Goal: Task Accomplishment & Management: Use online tool/utility

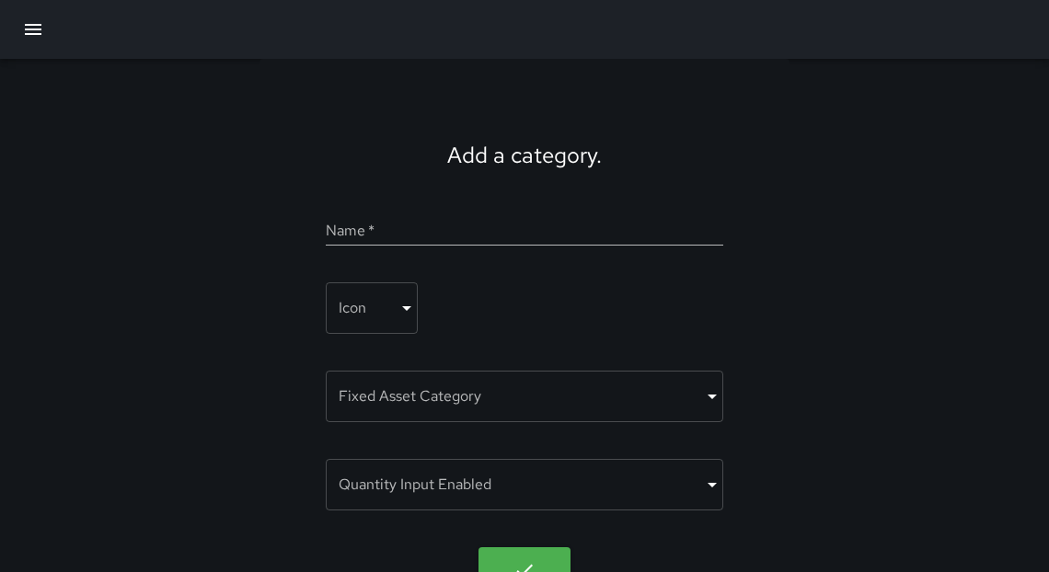
click at [42, 39] on icon "button" at bounding box center [33, 29] width 22 height 22
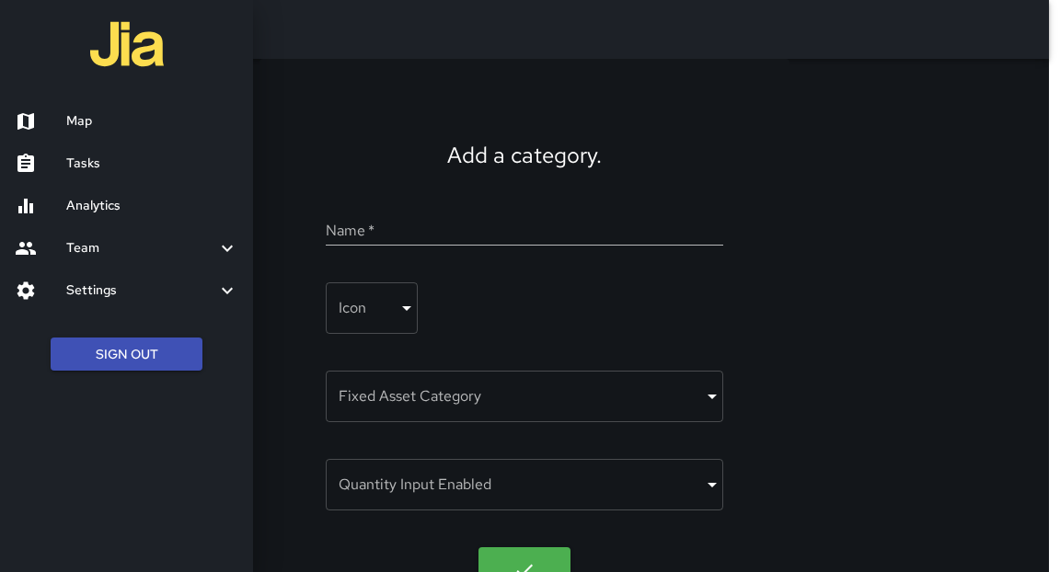
click at [59, 132] on div at bounding box center [41, 121] width 52 height 22
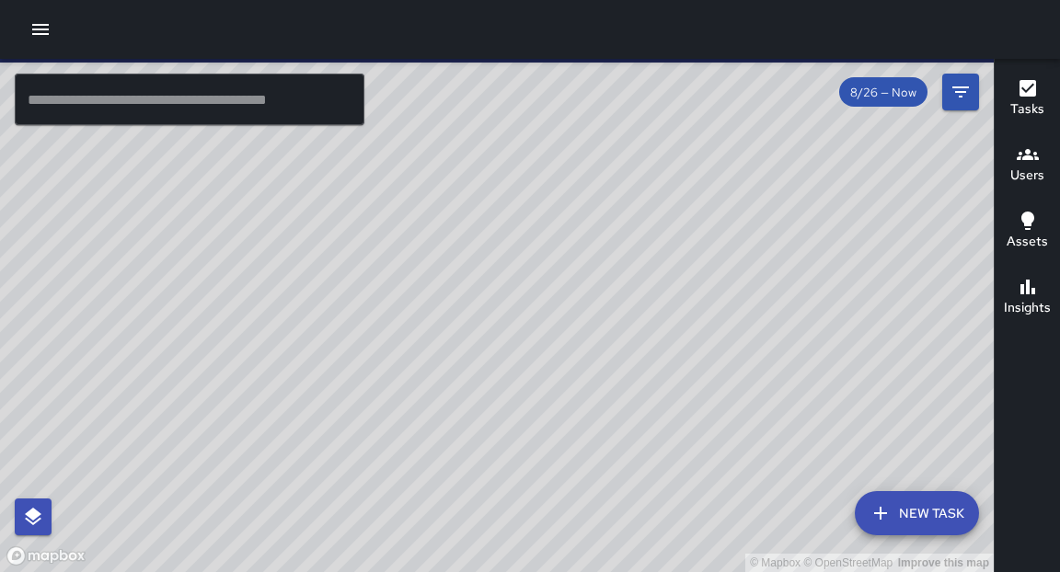
drag, startPoint x: 461, startPoint y: 428, endPoint x: 514, endPoint y: 200, distance: 234.2
click at [515, 166] on div "© Mapbox © OpenStreetMap Improve this map" at bounding box center [497, 316] width 994 height 514
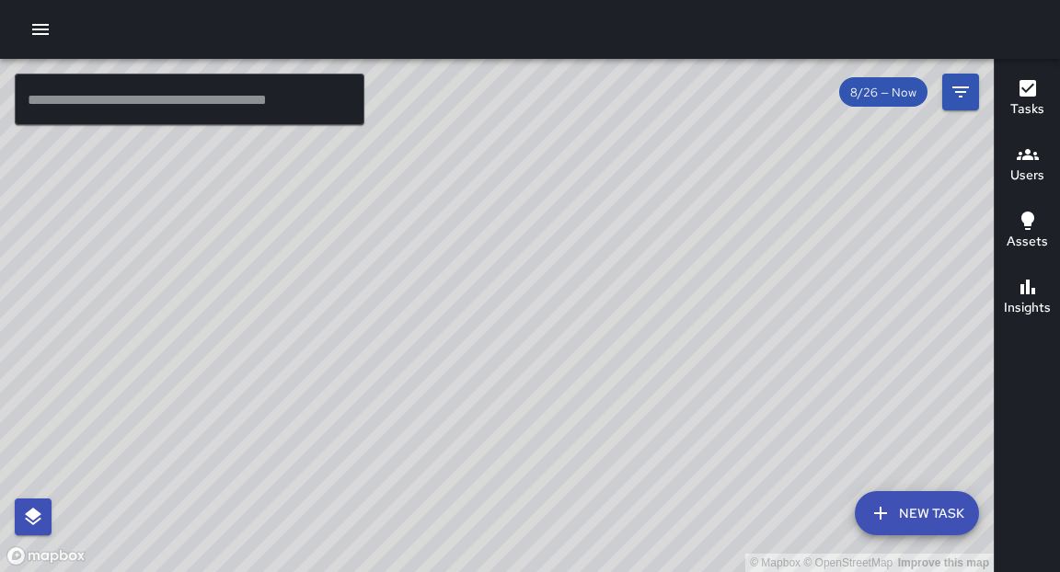
drag, startPoint x: 415, startPoint y: 333, endPoint x: 541, endPoint y: 190, distance: 191.1
click at [541, 190] on div "© Mapbox © OpenStreetMap Improve this map" at bounding box center [497, 316] width 994 height 514
click at [39, 34] on icon "button" at bounding box center [40, 29] width 17 height 11
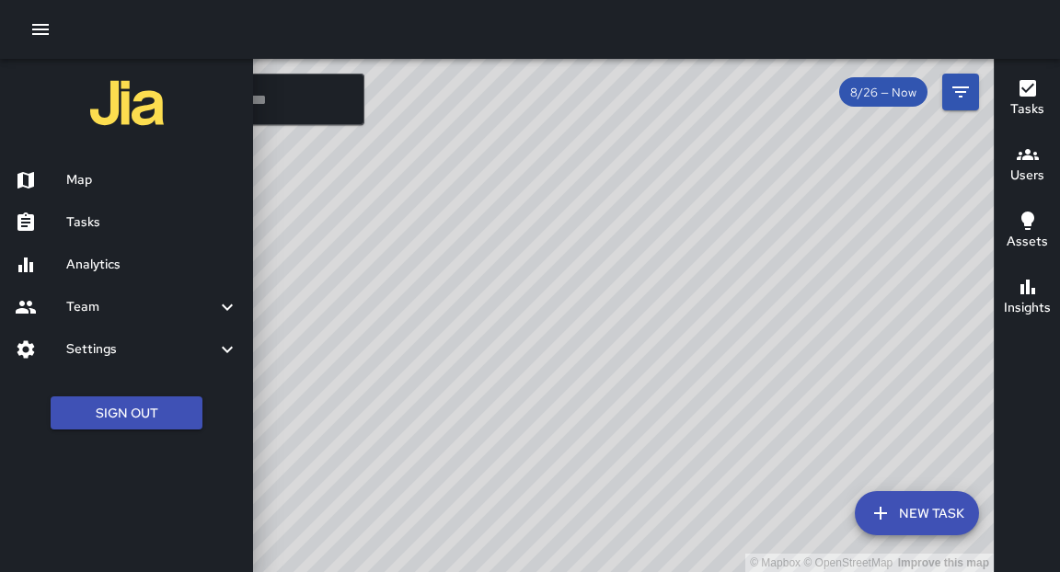
click at [74, 174] on h6 "Map" at bounding box center [152, 180] width 172 height 20
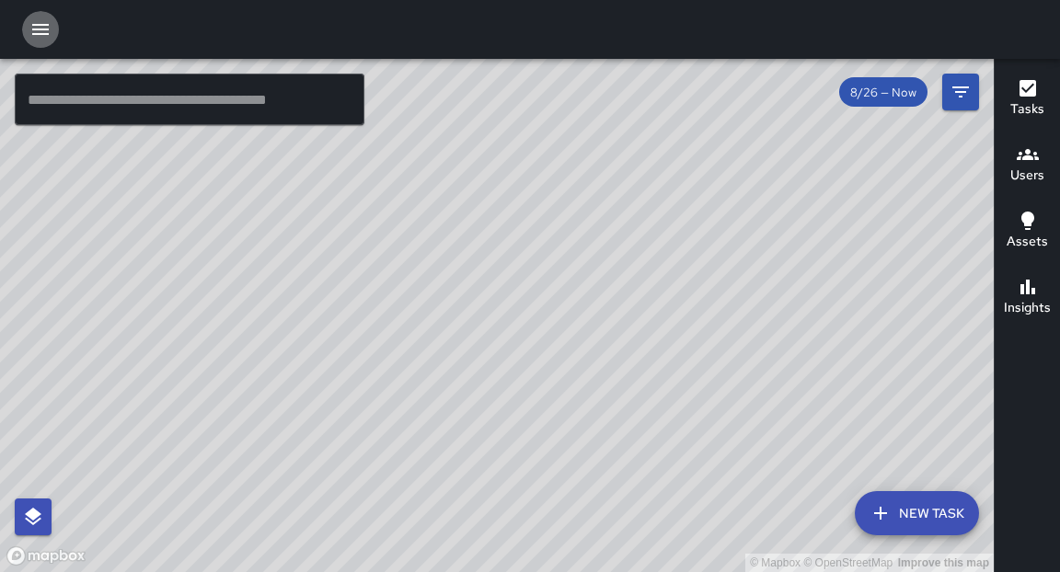
click at [45, 31] on icon "button" at bounding box center [40, 29] width 22 height 22
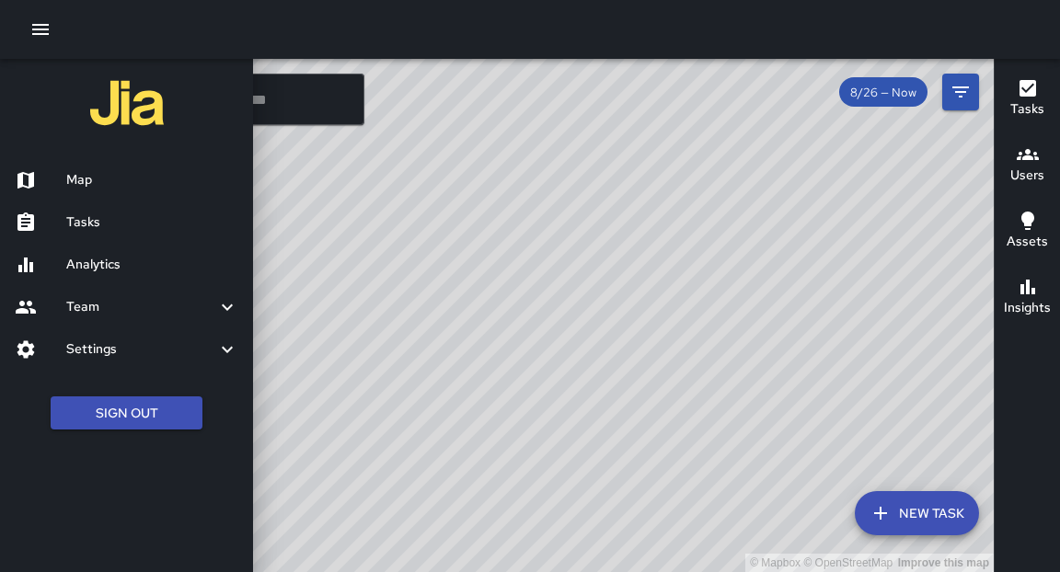
click at [110, 272] on h6 "Analytics" at bounding box center [152, 265] width 172 height 20
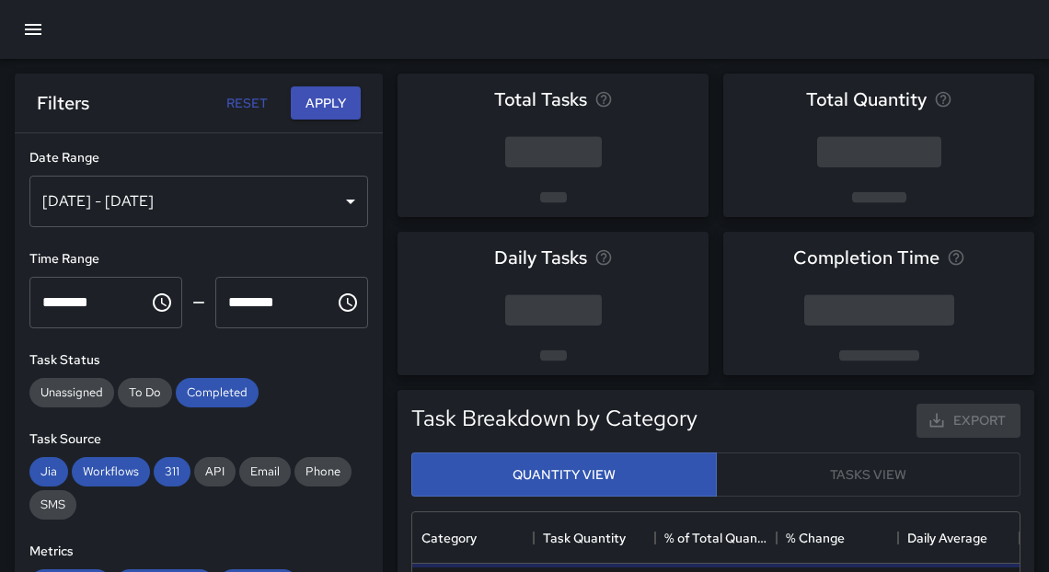
scroll to position [539, 596]
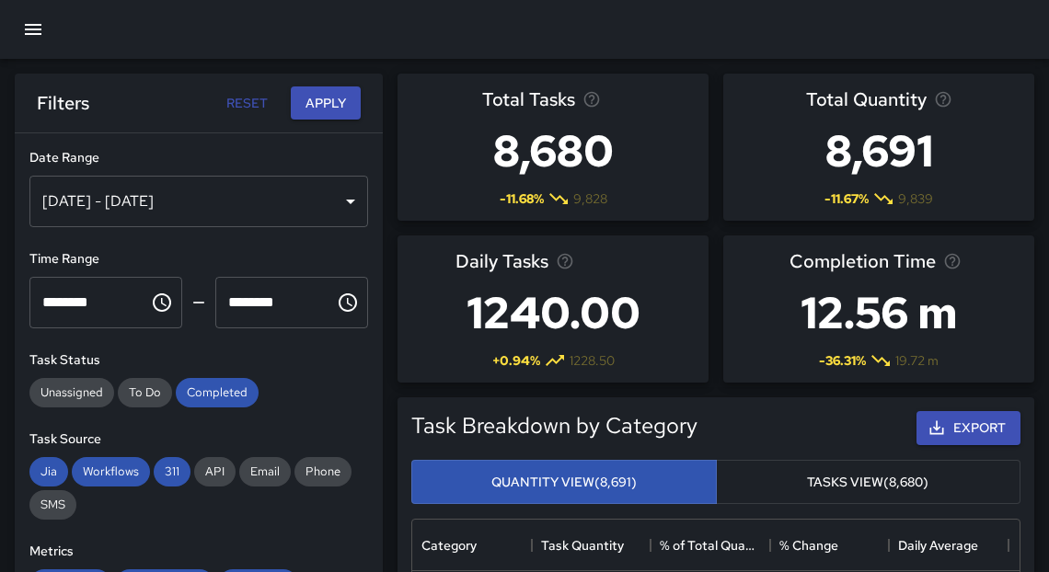
click at [238, 207] on div "[DATE] - [DATE]" at bounding box center [198, 202] width 339 height 52
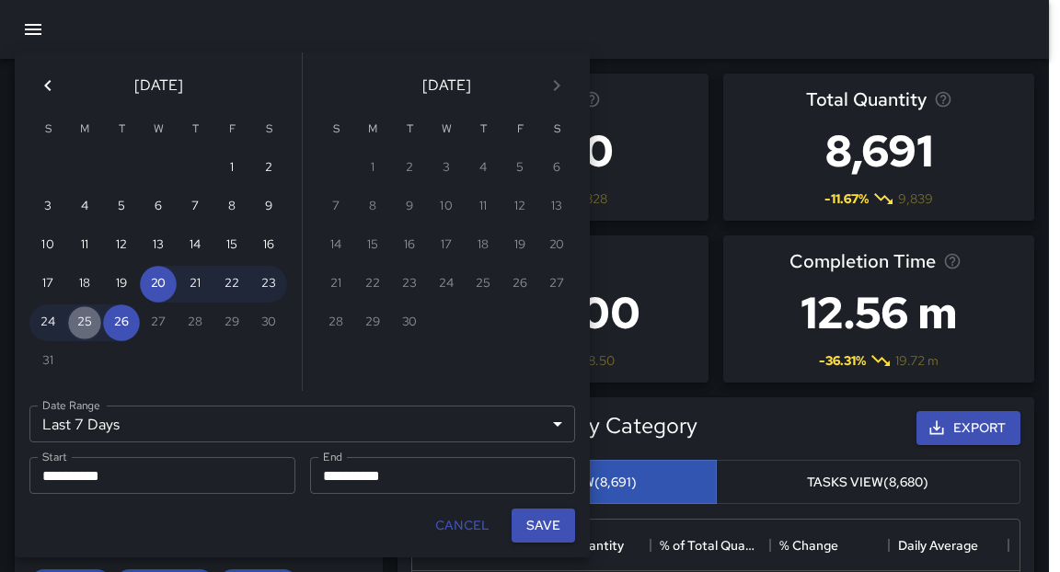
click at [88, 330] on button "25" at bounding box center [84, 323] width 37 height 37
type input "******"
type input "**********"
click at [88, 330] on button "25" at bounding box center [84, 323] width 37 height 37
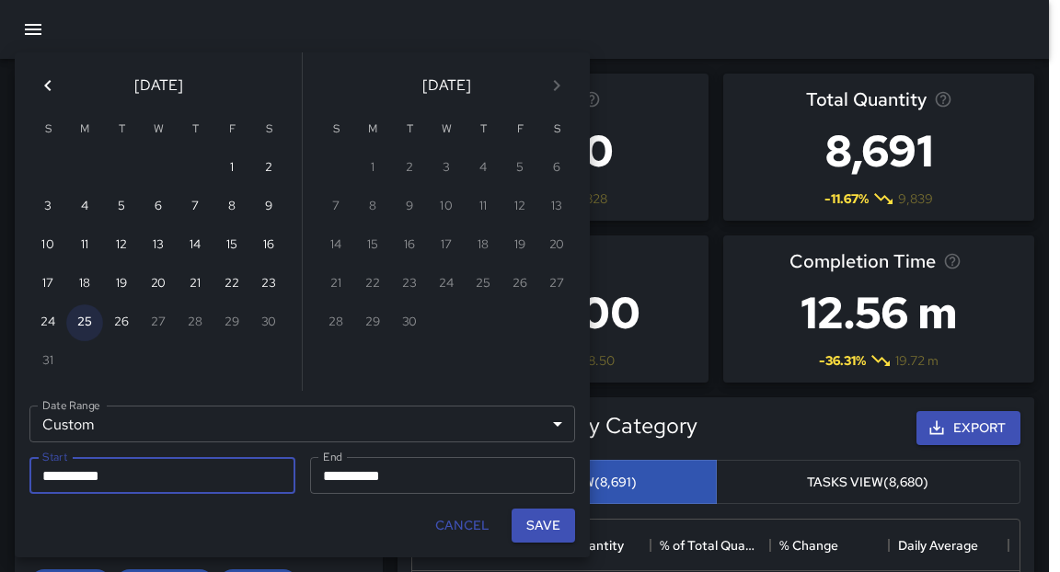
type input "**********"
click at [538, 532] on button "Save" at bounding box center [544, 526] width 64 height 34
type input "**********"
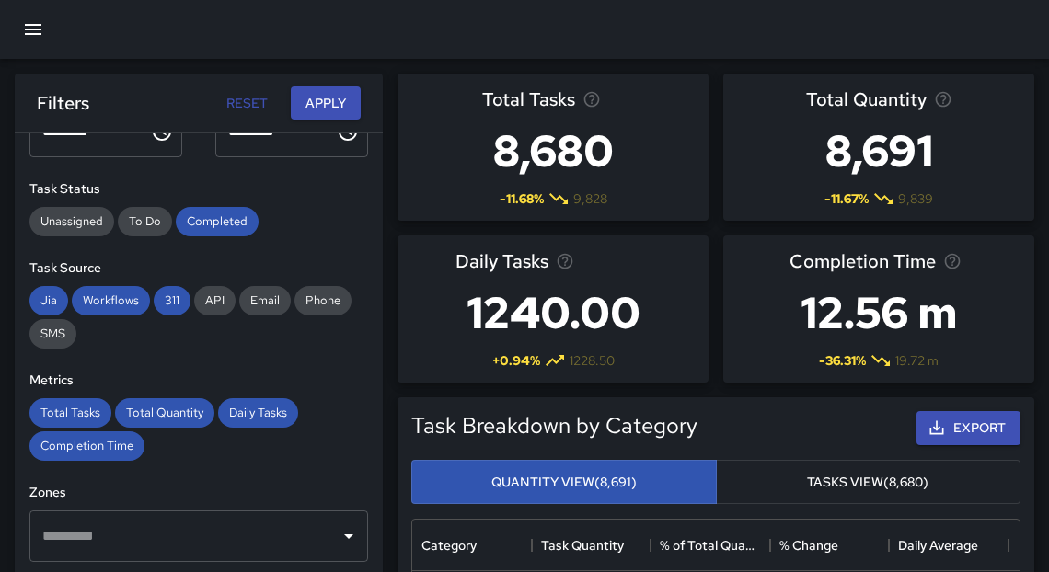
scroll to position [230, 0]
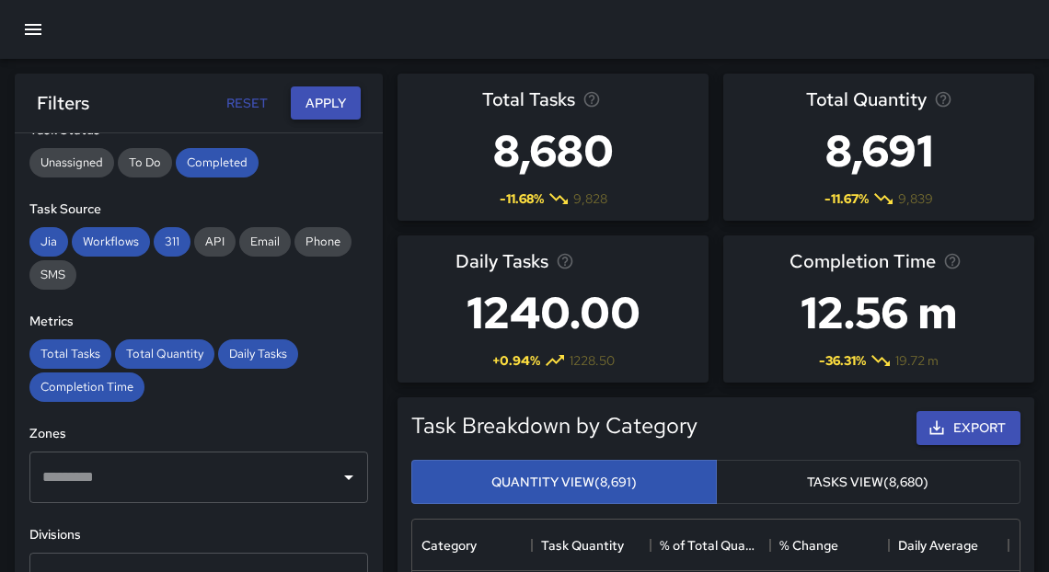
click at [335, 98] on button "Apply" at bounding box center [326, 104] width 70 height 34
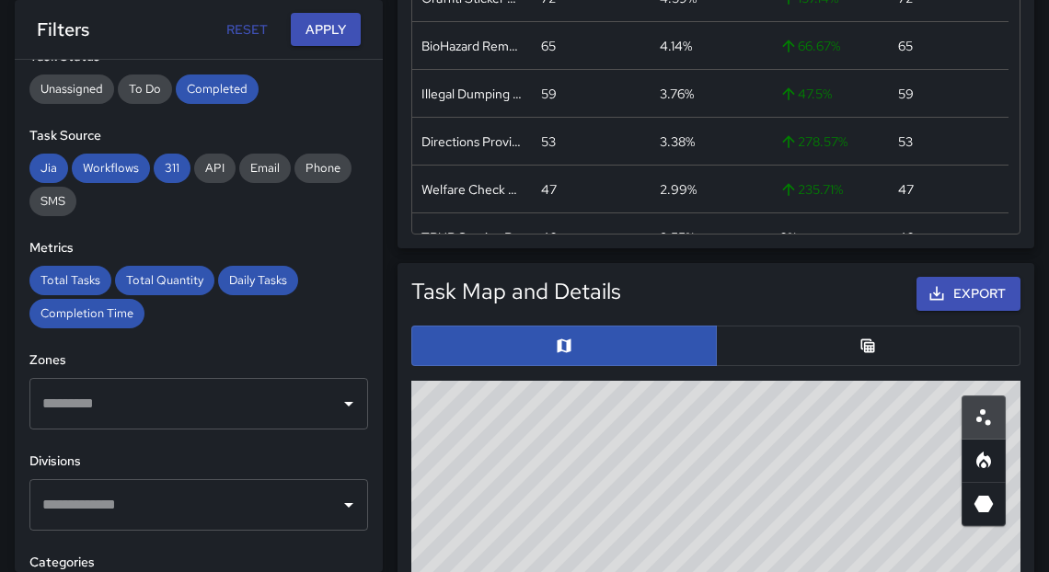
scroll to position [908, 0]
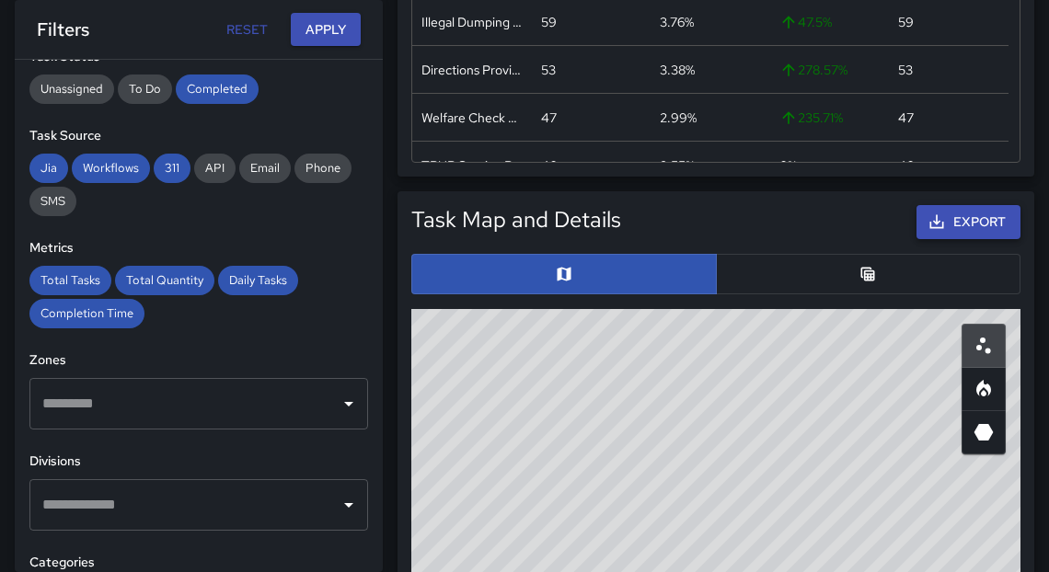
click at [984, 231] on button "Export" at bounding box center [969, 222] width 104 height 34
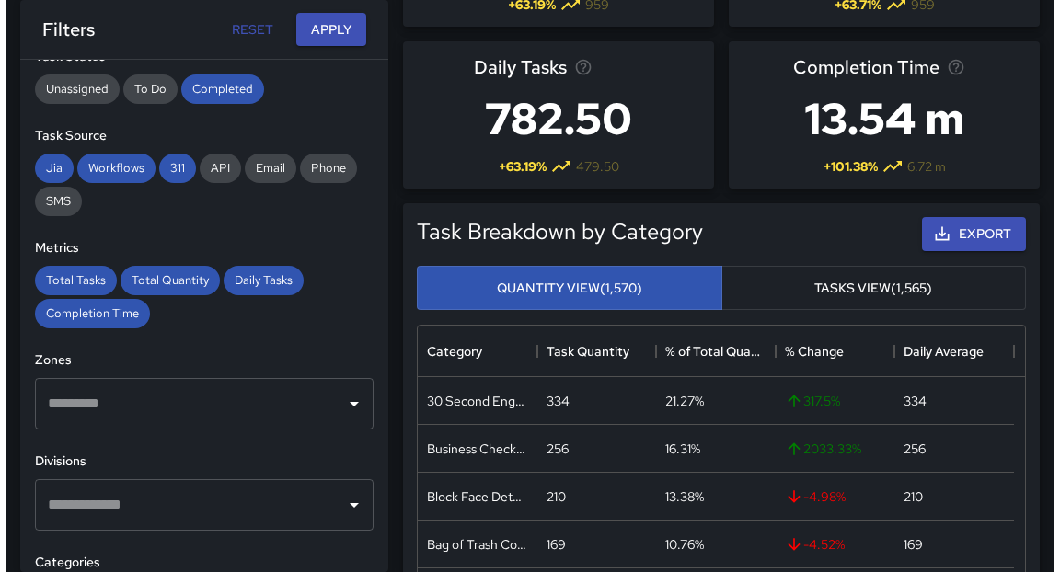
scroll to position [0, 0]
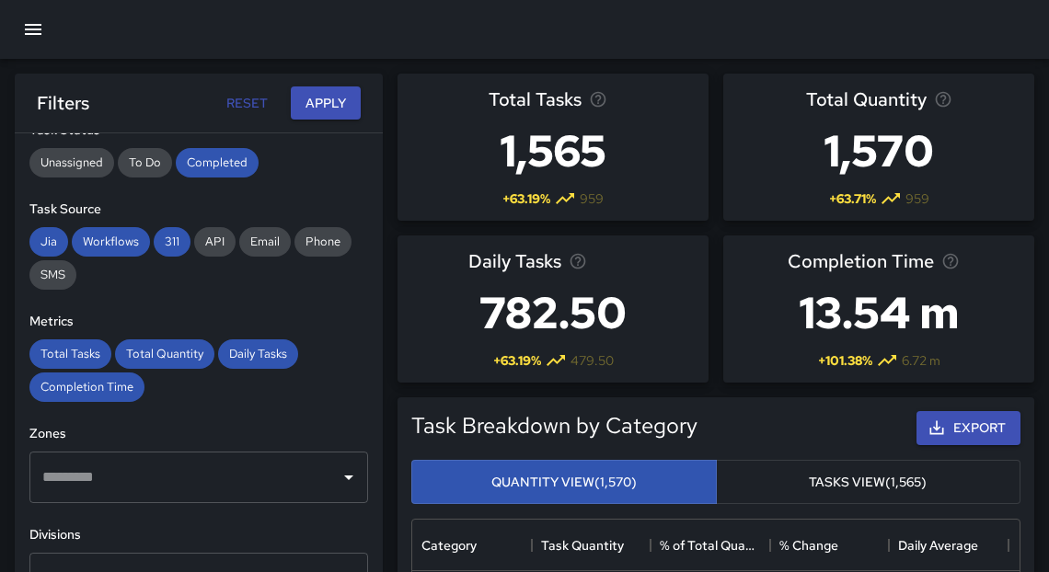
click at [33, 24] on icon "button" at bounding box center [33, 29] width 17 height 11
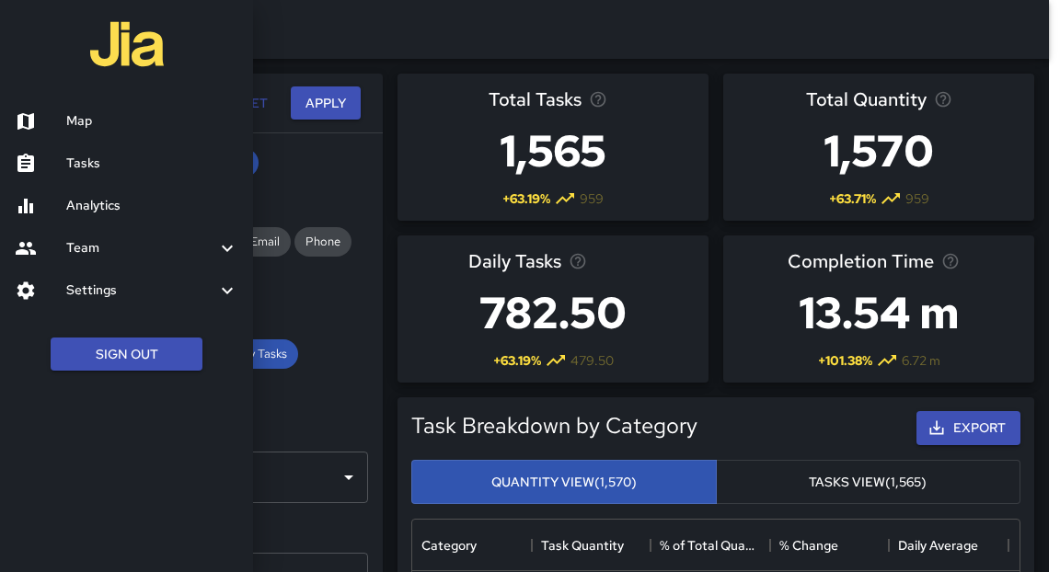
click at [76, 121] on h6 "Map" at bounding box center [152, 121] width 172 height 20
